Goal: Ask a question: Seek information or help from site administrators or community

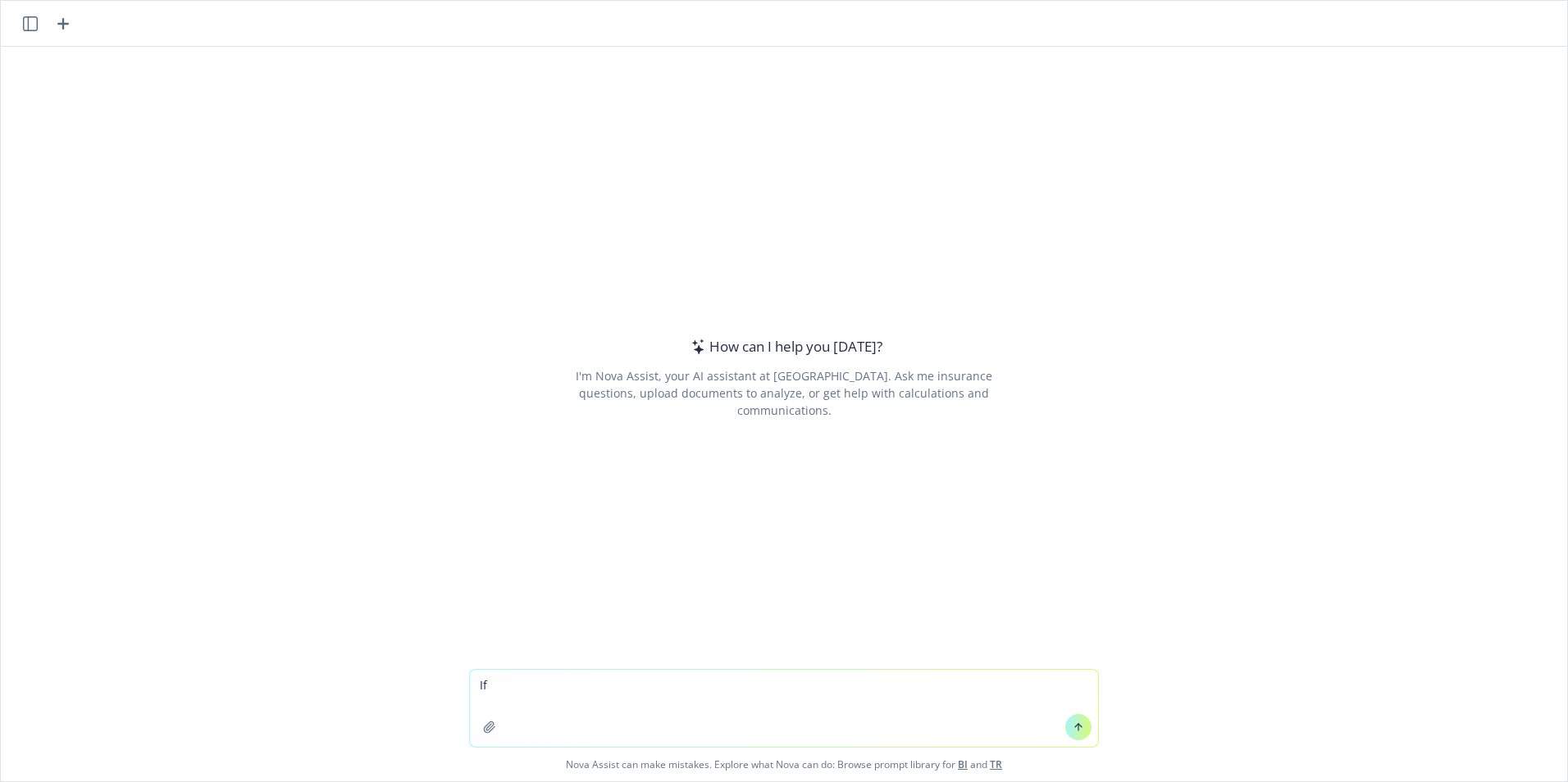
type textarea "I"
type textarea "Does the Summary Annual Report need to be distributed to terminated participant…"
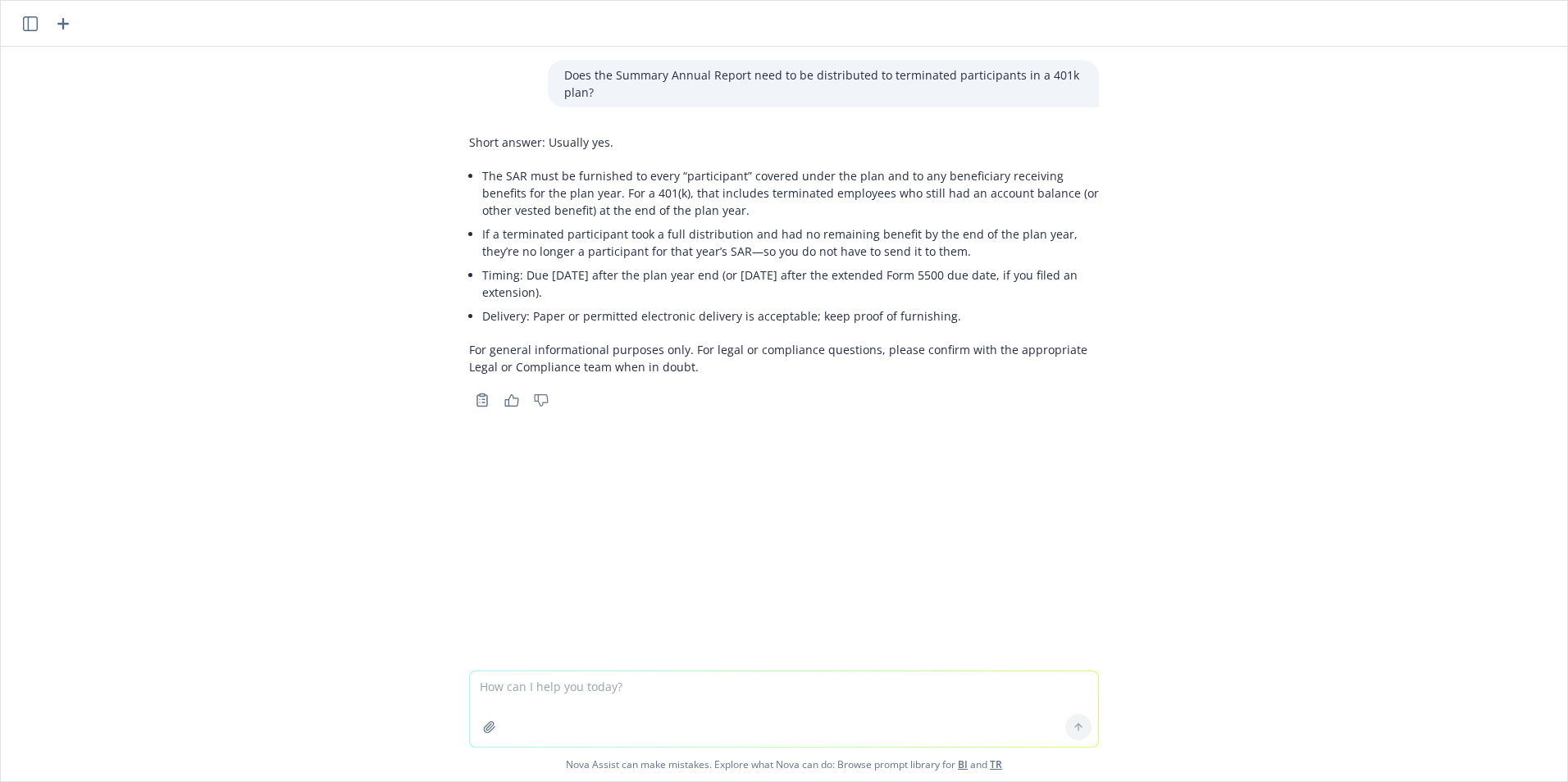
click at [524, 687] on textarea at bounding box center [784, 709] width 628 height 76
type textarea "How does it work when the plan terminates?"
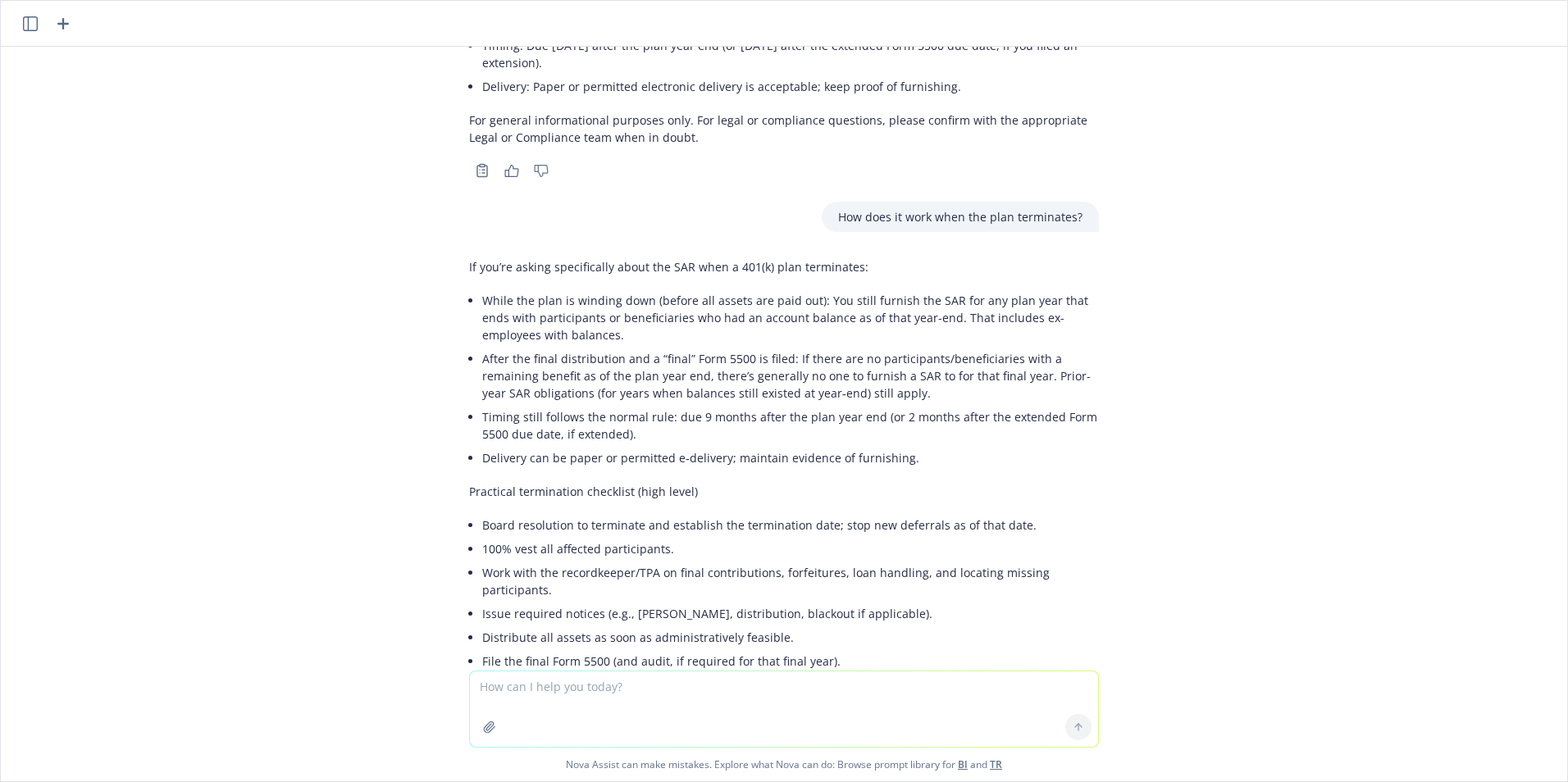
scroll to position [403, 0]
